Goal: Check status

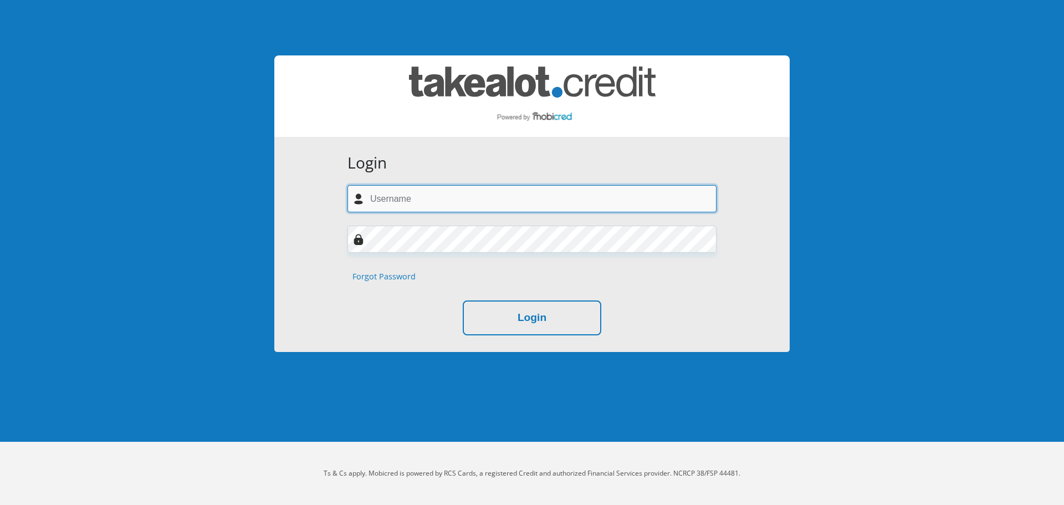
click at [386, 197] on input "text" at bounding box center [532, 198] width 369 height 27
type input "[EMAIL_ADDRESS][DOMAIN_NAME]"
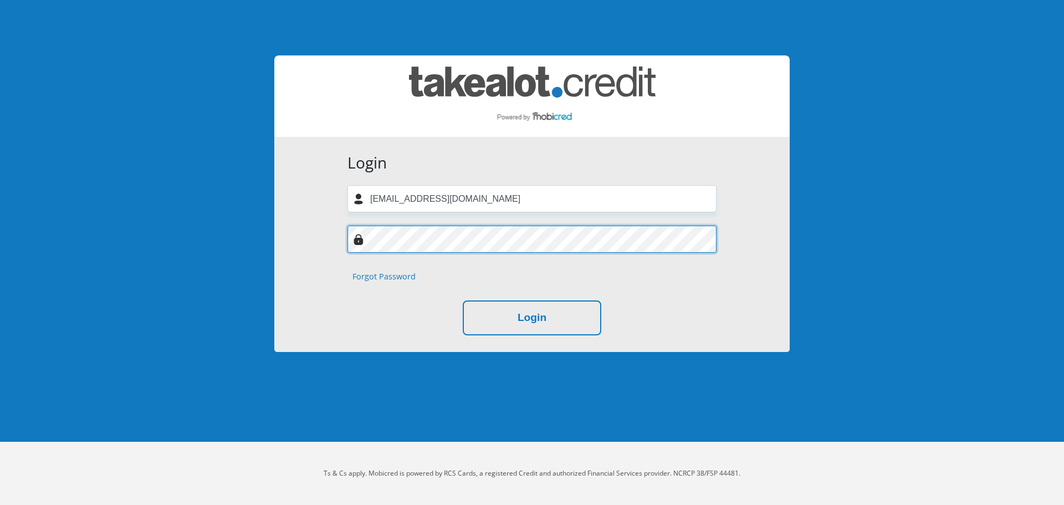
click at [463, 300] on button "Login" at bounding box center [532, 317] width 139 height 35
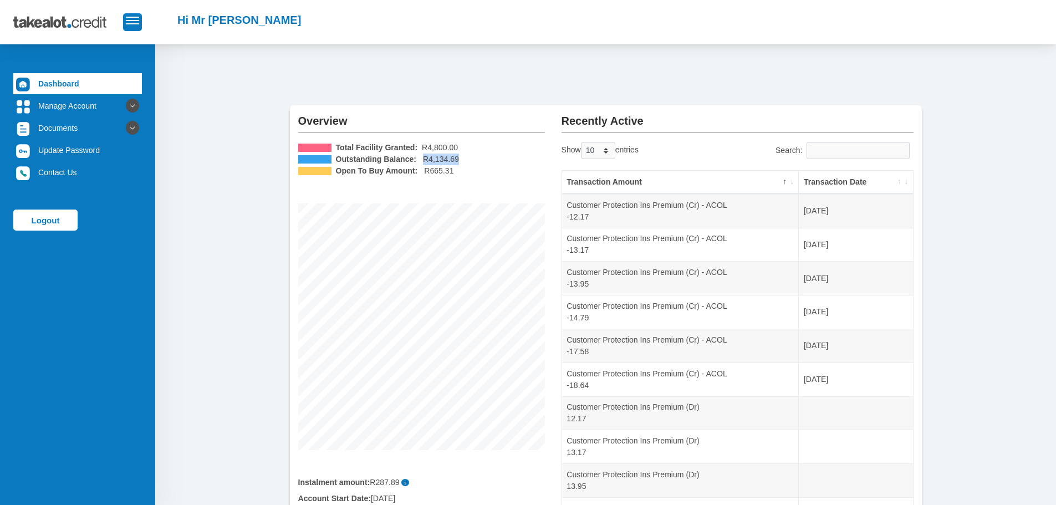
drag, startPoint x: 423, startPoint y: 160, endPoint x: 457, endPoint y: 160, distance: 33.8
click at [457, 160] on li "Outstanding Balance: R4,134.69" at bounding box center [421, 160] width 247 height 12
drag, startPoint x: 468, startPoint y: 168, endPoint x: 489, endPoint y: 169, distance: 21.1
click at [489, 169] on li "Open To Buy Amount: R665.31" at bounding box center [421, 171] width 247 height 12
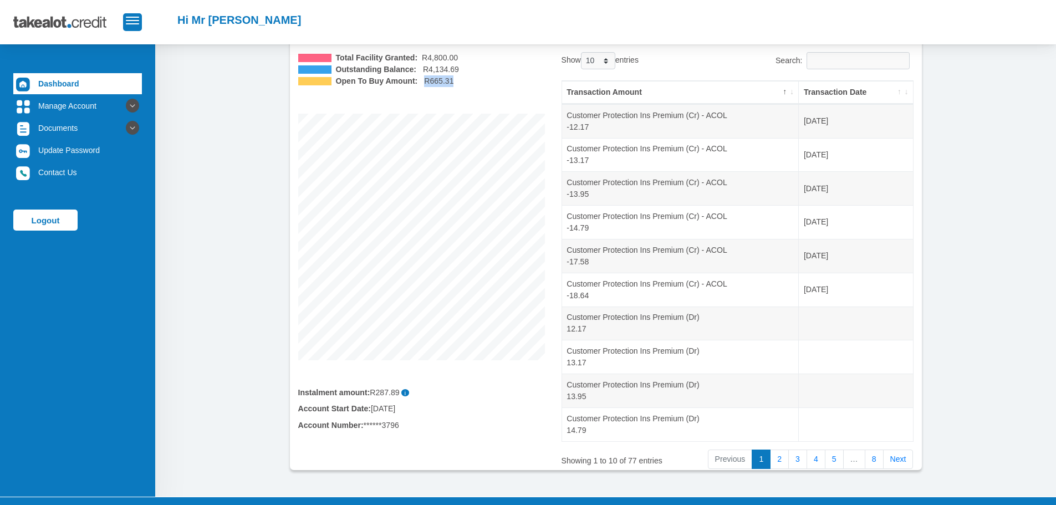
scroll to position [111, 0]
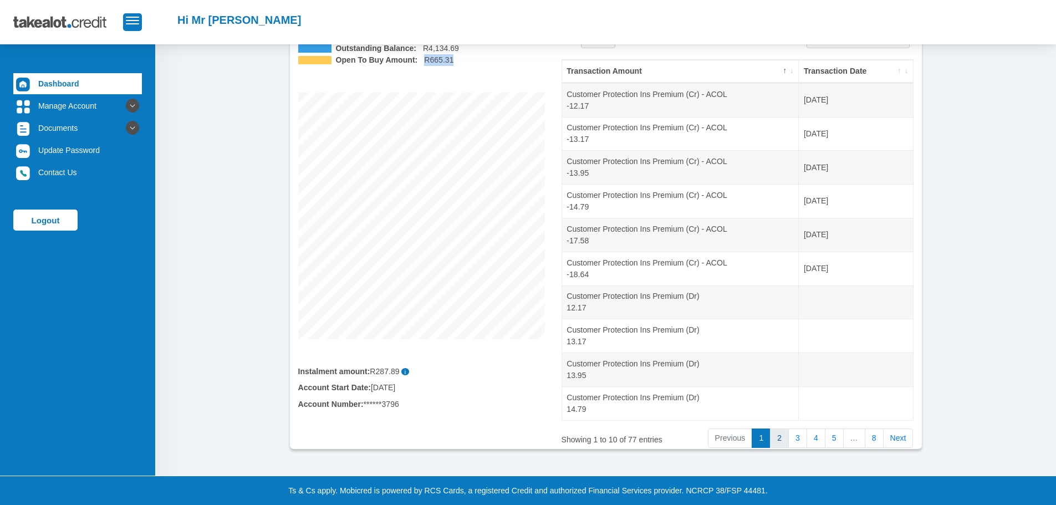
click at [782, 436] on link "2" at bounding box center [779, 438] width 19 height 20
click at [761, 438] on link "1" at bounding box center [761, 438] width 19 height 20
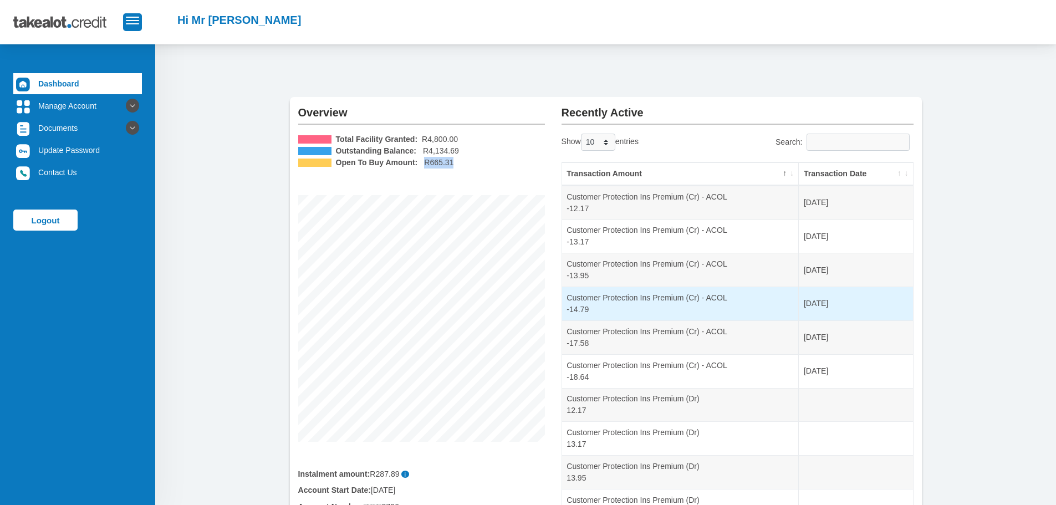
scroll to position [0, 0]
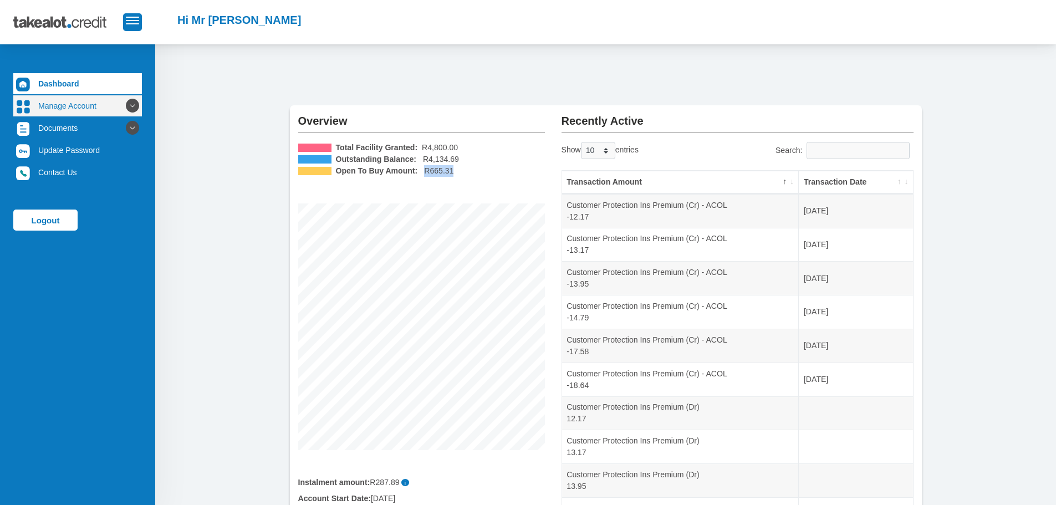
click at [94, 106] on link "Manage Account" at bounding box center [77, 105] width 129 height 21
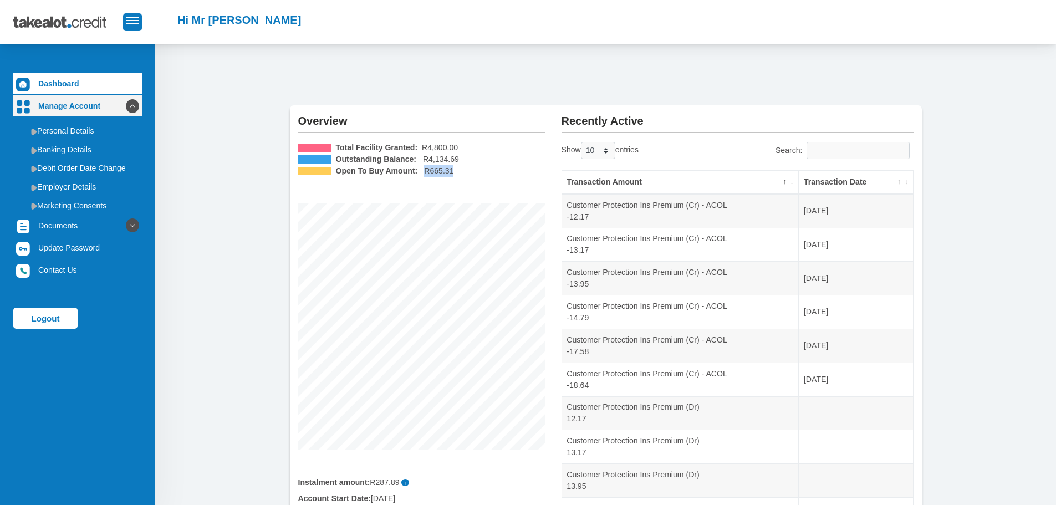
click at [94, 106] on link "Manage Account" at bounding box center [77, 105] width 129 height 21
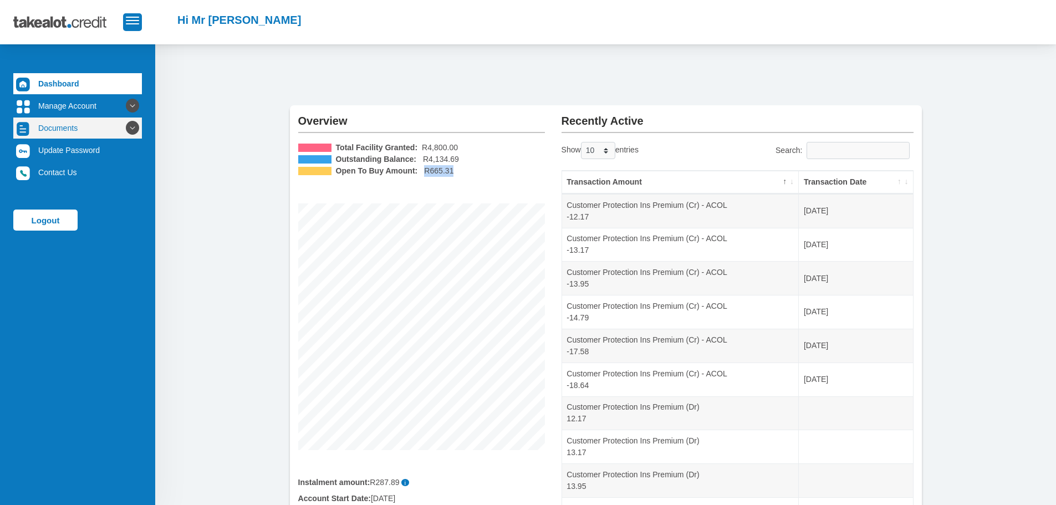
click at [81, 129] on link "Documents" at bounding box center [77, 128] width 129 height 21
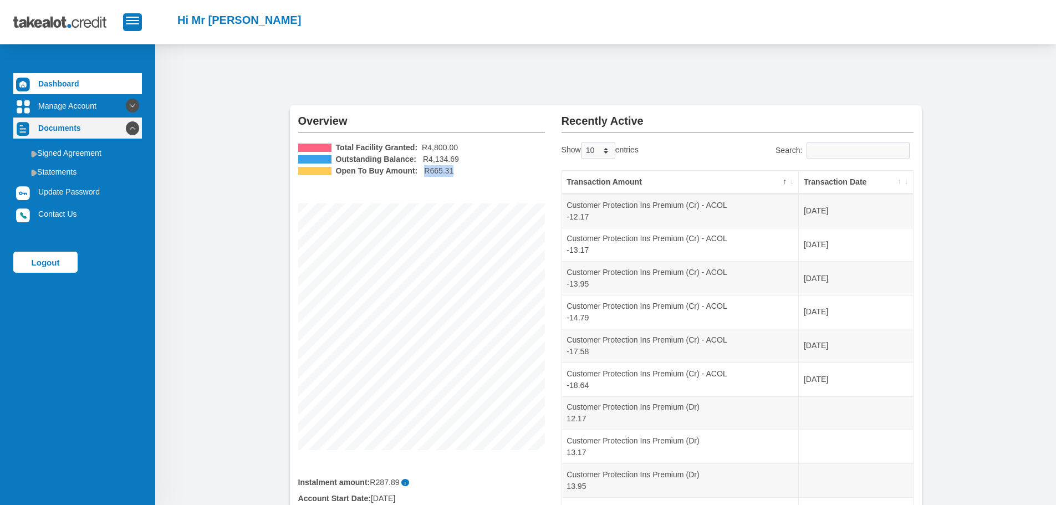
click at [84, 129] on link "Documents" at bounding box center [77, 128] width 129 height 21
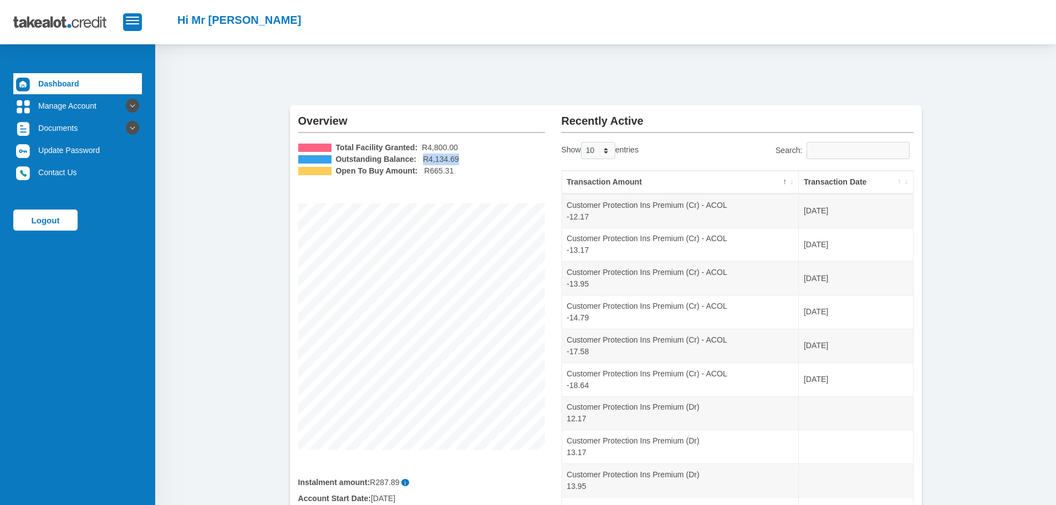
drag, startPoint x: 420, startPoint y: 156, endPoint x: 470, endPoint y: 156, distance: 49.9
click at [470, 156] on li "Outstanding Balance: R4,134.69" at bounding box center [421, 160] width 247 height 12
click at [474, 164] on li "Outstanding Balance: R4,134.69" at bounding box center [421, 160] width 247 height 12
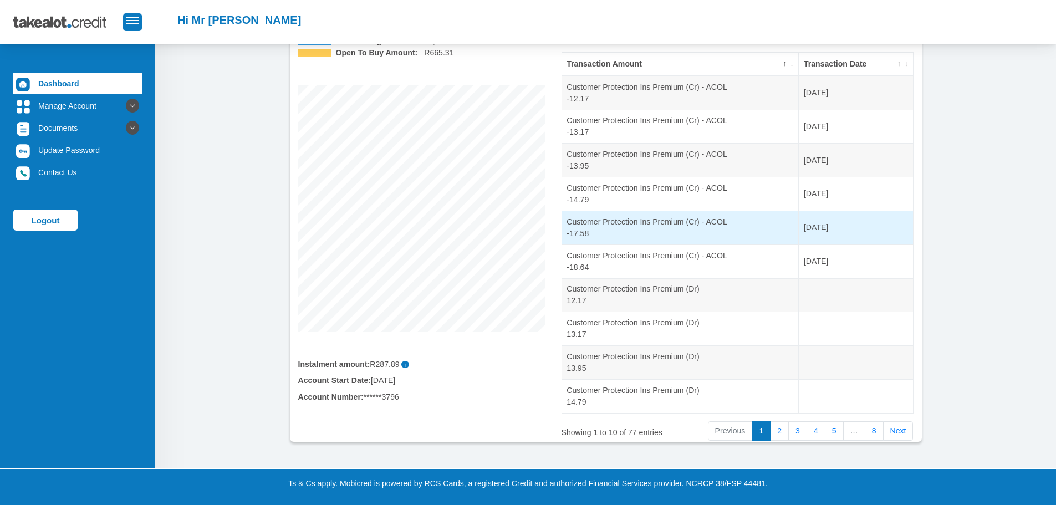
scroll to position [121, 0]
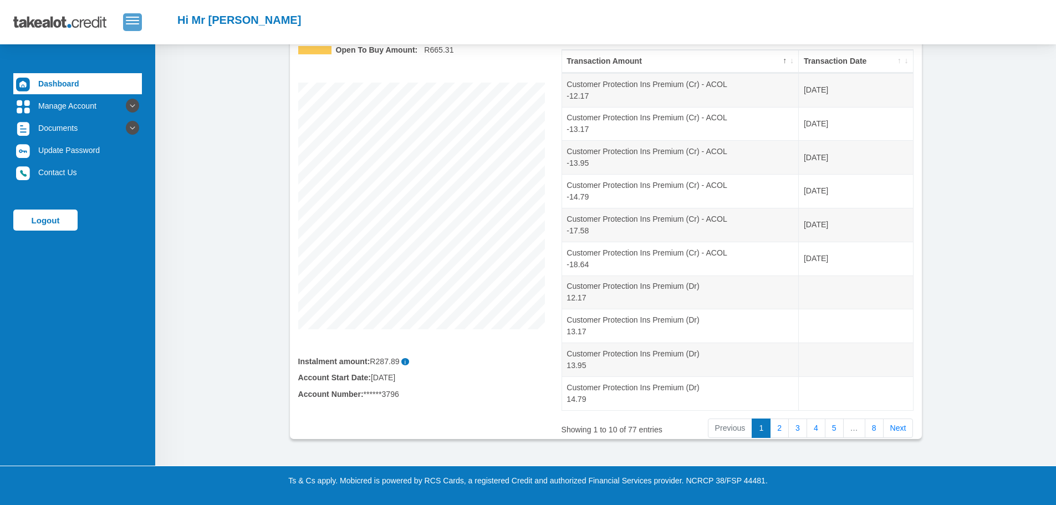
click at [136, 27] on button "button" at bounding box center [132, 21] width 19 height 17
